Goal: Find specific page/section: Find specific page/section

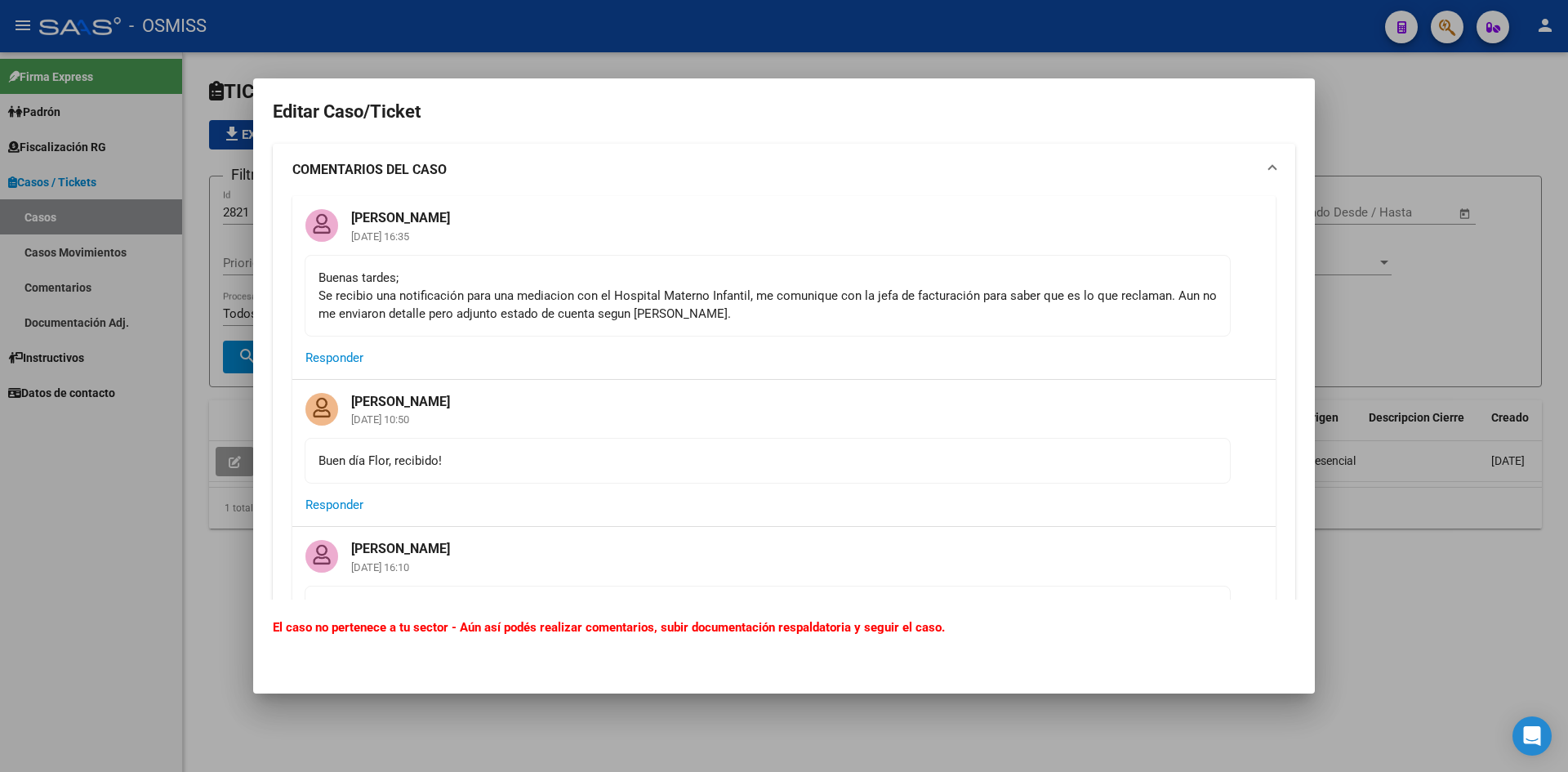
click at [1360, 96] on div at bounding box center [784, 386] width 1568 height 772
click at [1344, 107] on div at bounding box center [784, 386] width 1568 height 772
click at [1391, 124] on div at bounding box center [784, 386] width 1568 height 772
click at [1373, 93] on div at bounding box center [784, 386] width 1568 height 772
click at [1479, 83] on div at bounding box center [784, 386] width 1568 height 772
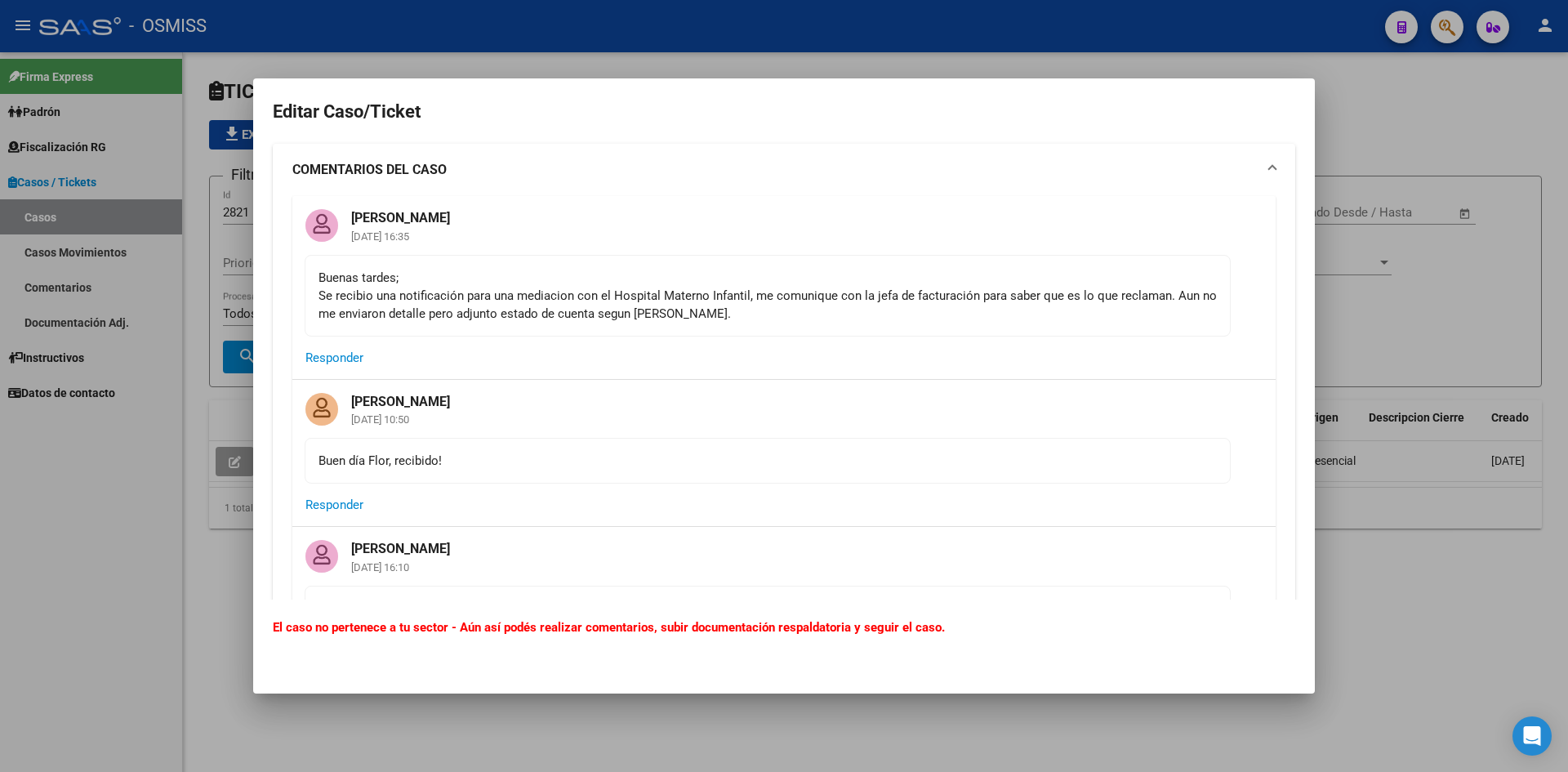
click at [1363, 139] on div at bounding box center [784, 386] width 1568 height 772
click at [1359, 97] on div at bounding box center [784, 386] width 1568 height 772
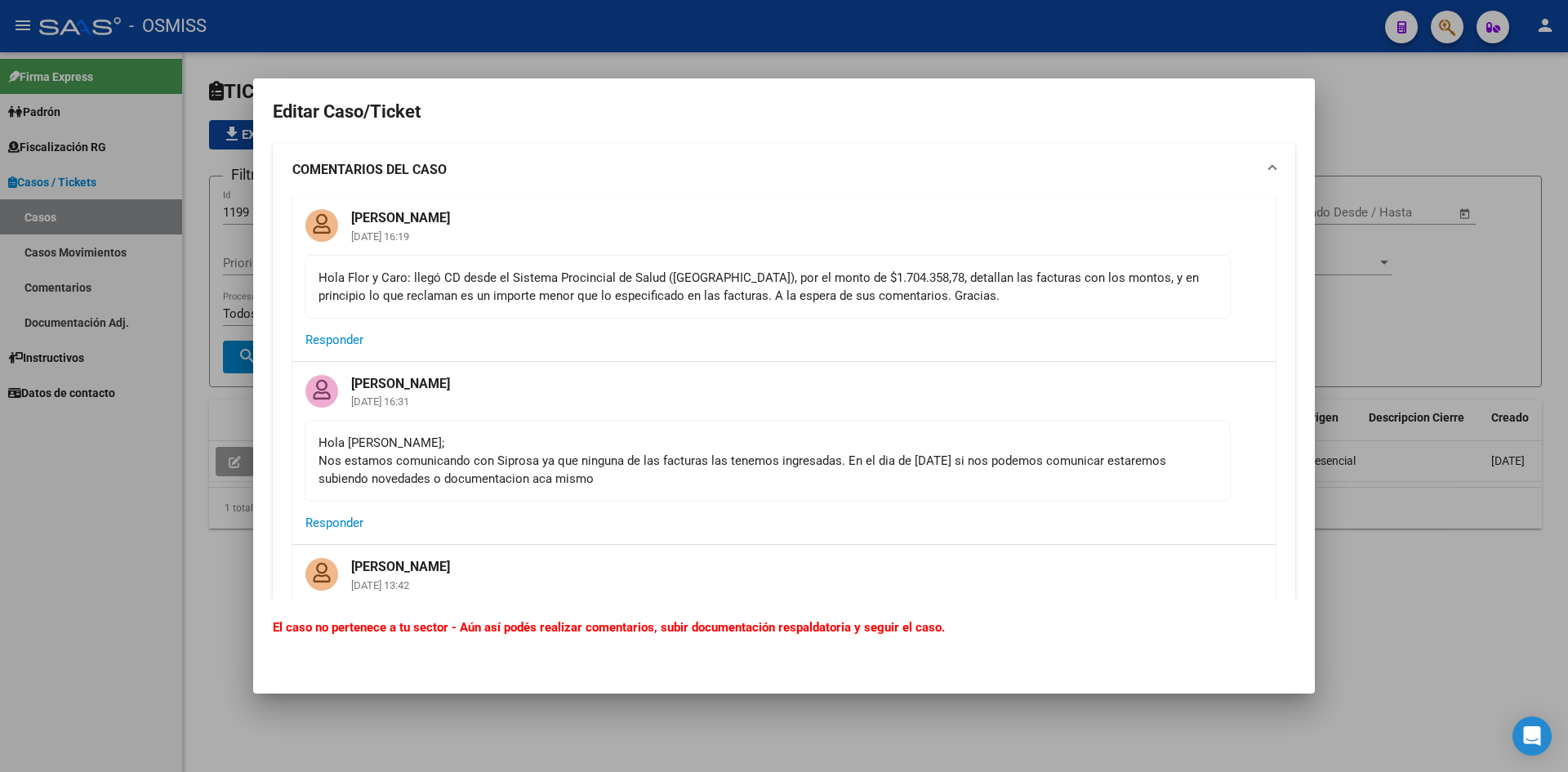
click at [1408, 120] on div at bounding box center [784, 386] width 1568 height 772
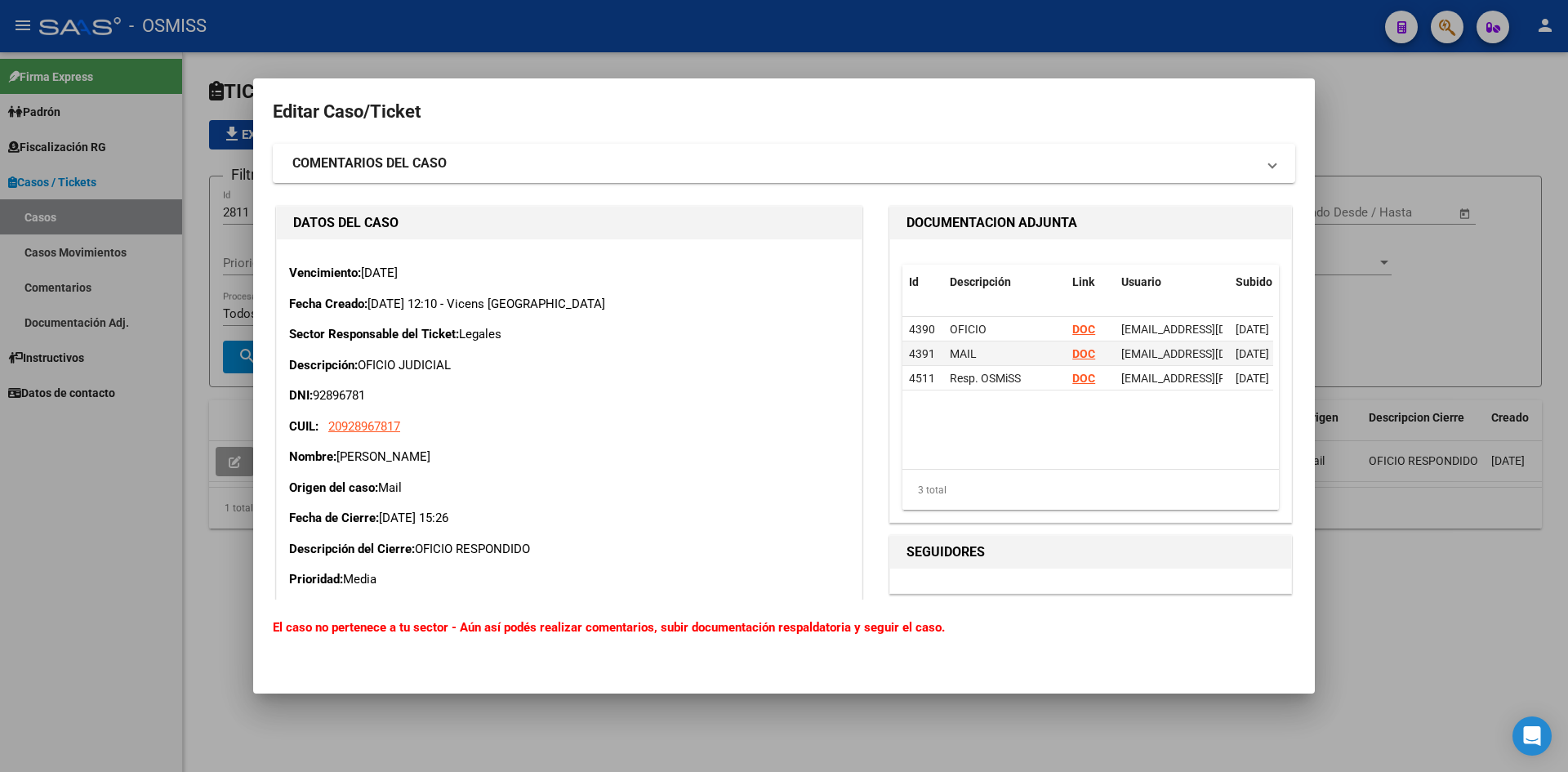
click at [1361, 96] on div at bounding box center [784, 386] width 1568 height 772
